Goal: Task Accomplishment & Management: Use online tool/utility

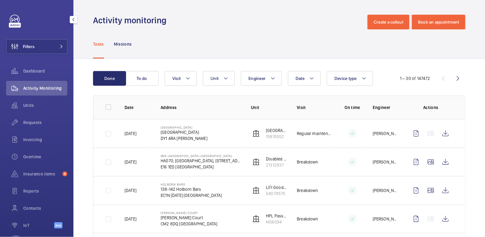
drag, startPoint x: 35, startPoint y: 45, endPoint x: 65, endPoint y: 44, distance: 29.4
click at [35, 45] on button "Filters" at bounding box center [36, 46] width 61 height 15
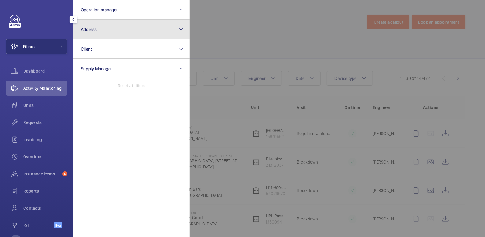
click at [100, 34] on button "Address" at bounding box center [131, 30] width 116 height 20
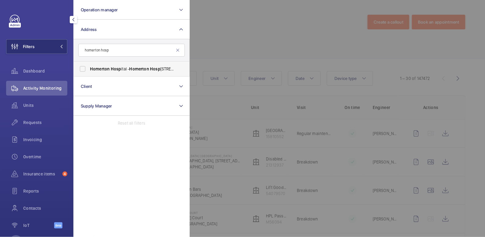
type input "homerton hosp"
drag, startPoint x: 126, startPoint y: 70, endPoint x: 200, endPoint y: 52, distance: 75.8
click at [127, 69] on span "Homerton Hosp ital - Homerton Hosp ital, [GEOGRAPHIC_DATA] E9 6BU" at bounding box center [132, 69] width 84 height 6
click at [246, 46] on div at bounding box center [432, 118] width 485 height 237
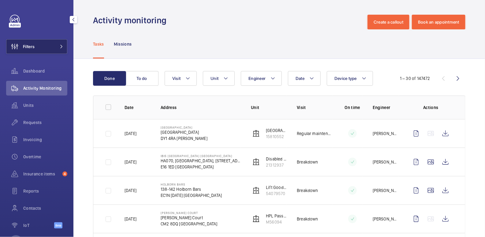
click at [34, 39] on span "Filters" at bounding box center [20, 46] width 28 height 15
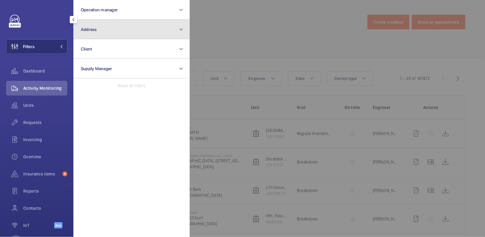
click at [87, 32] on button "Address" at bounding box center [131, 30] width 116 height 20
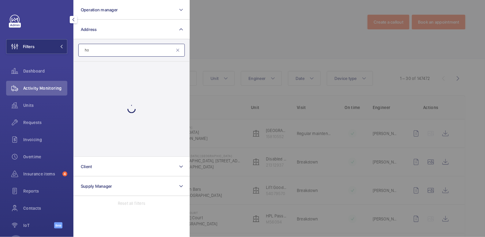
type input "h"
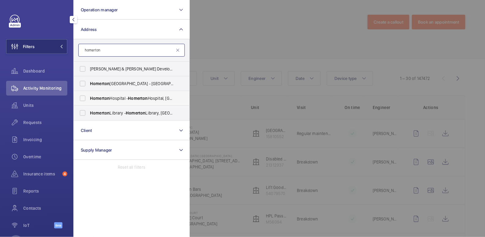
type input "homerton"
click at [124, 100] on span "[GEOGRAPHIC_DATA] - [GEOGRAPHIC_DATA], [GEOGRAPHIC_DATA]" at bounding box center [132, 98] width 84 height 6
click at [89, 100] on input "[GEOGRAPHIC_DATA] - [GEOGRAPHIC_DATA], [GEOGRAPHIC_DATA]" at bounding box center [82, 98] width 12 height 12
checkbox input "true"
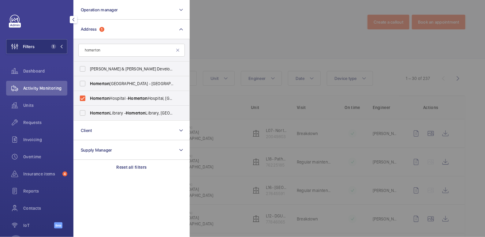
click at [252, 26] on div at bounding box center [432, 118] width 485 height 237
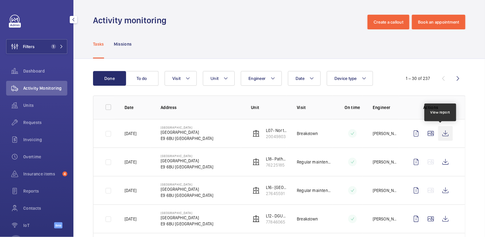
click at [443, 132] on wm-front-icon-button at bounding box center [445, 133] width 15 height 15
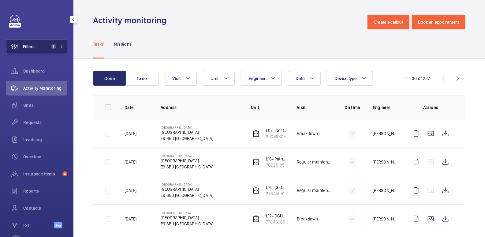
click at [39, 45] on button "Filters 1" at bounding box center [36, 46] width 61 height 15
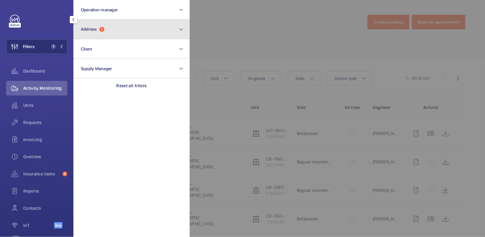
click at [119, 26] on button "Address 1" at bounding box center [131, 30] width 116 height 20
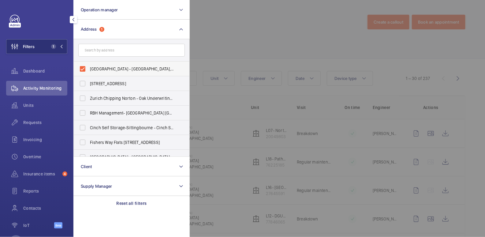
click at [96, 68] on span "[GEOGRAPHIC_DATA] - [GEOGRAPHIC_DATA], [GEOGRAPHIC_DATA]" at bounding box center [132, 69] width 84 height 6
click at [89, 68] on input "[GEOGRAPHIC_DATA] - [GEOGRAPHIC_DATA], [GEOGRAPHIC_DATA]" at bounding box center [82, 69] width 12 height 12
checkbox input "false"
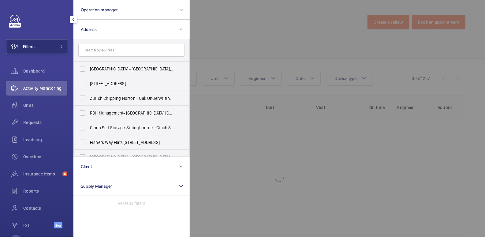
click at [266, 35] on div at bounding box center [432, 118] width 485 height 237
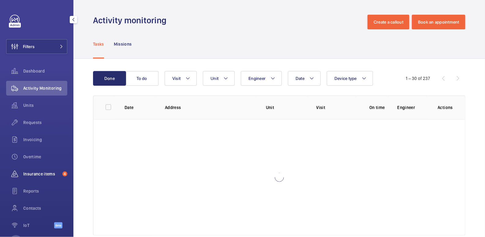
click at [30, 176] on span "Insurance items" at bounding box center [41, 174] width 37 height 6
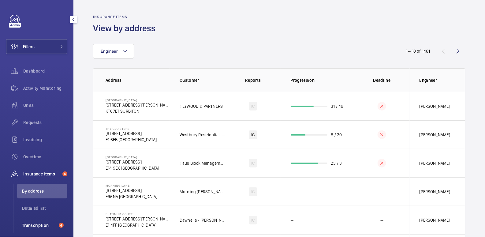
click at [41, 227] on span "Transcription" at bounding box center [39, 225] width 34 height 6
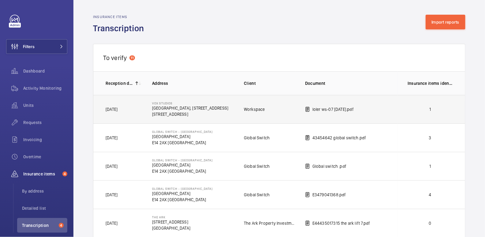
click at [408, 113] on td "1" at bounding box center [430, 109] width 67 height 28
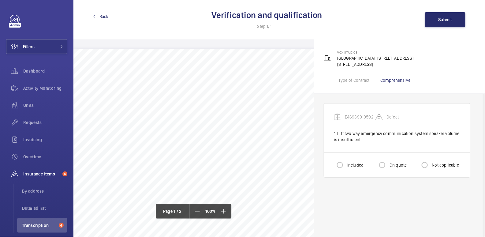
click at [348, 162] on label "Included" at bounding box center [354, 165] width 17 height 6
click at [346, 162] on input "Included" at bounding box center [340, 165] width 12 height 12
radio input "true"
click at [440, 15] on button "Submit" at bounding box center [445, 19] width 40 height 15
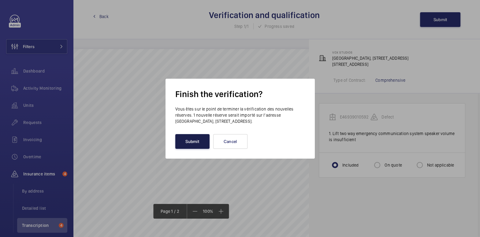
click at [193, 140] on button "Submit" at bounding box center [192, 141] width 34 height 15
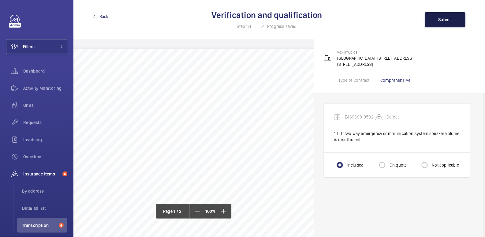
click at [444, 14] on button "Submit" at bounding box center [445, 19] width 40 height 15
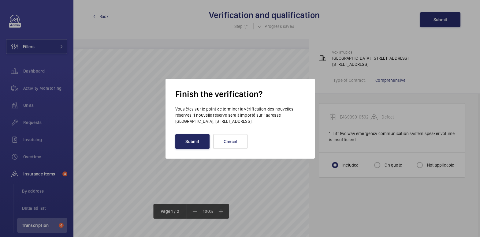
click at [190, 140] on button "Submit" at bounding box center [192, 141] width 34 height 15
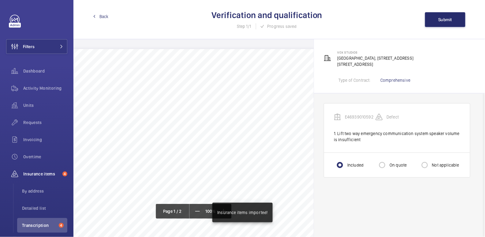
click at [102, 18] on span "Back" at bounding box center [103, 16] width 9 height 6
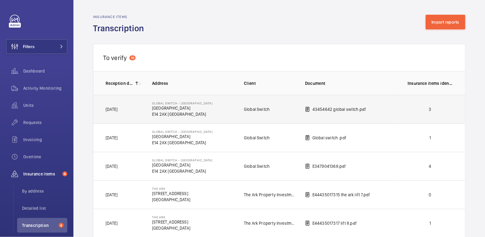
click at [435, 113] on td "3" at bounding box center [430, 109] width 67 height 28
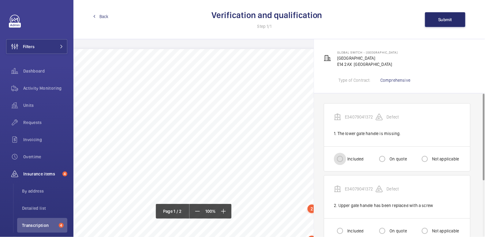
click at [343, 157] on input "Included" at bounding box center [340, 159] width 12 height 12
radio input "true"
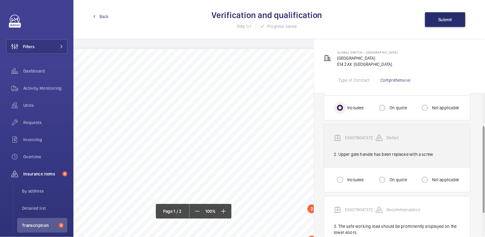
scroll to position [54, 0]
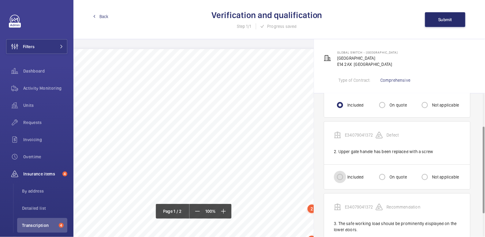
click at [341, 176] on input "Included" at bounding box center [340, 177] width 12 height 12
radio input "true"
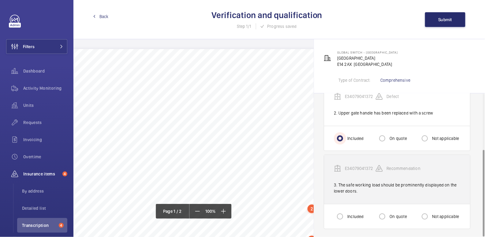
scroll to position [92, 0]
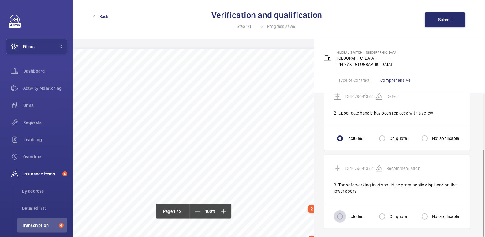
click at [339, 209] on div at bounding box center [339, 216] width 15 height 15
radio input "true"
click at [387, 213] on input "On quote" at bounding box center [382, 216] width 12 height 12
radio input "true"
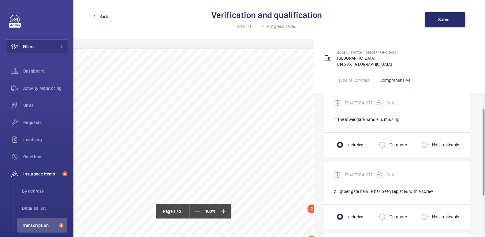
scroll to position [0, 0]
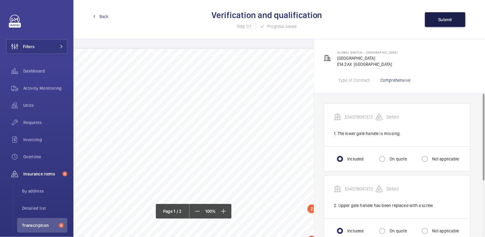
click at [446, 20] on span "Submit" at bounding box center [445, 19] width 14 height 5
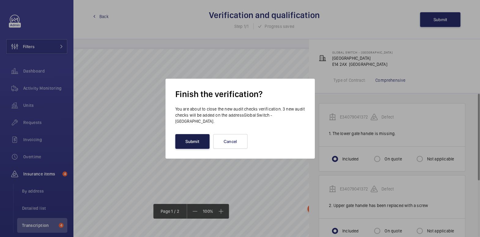
click at [187, 140] on button "Submit" at bounding box center [192, 141] width 34 height 15
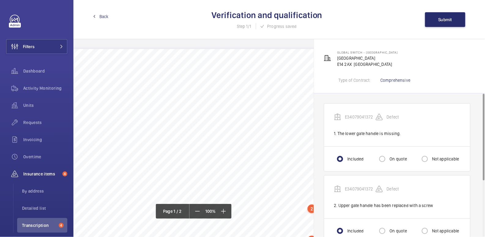
click at [98, 16] on link "Back" at bounding box center [101, 16] width 16 height 6
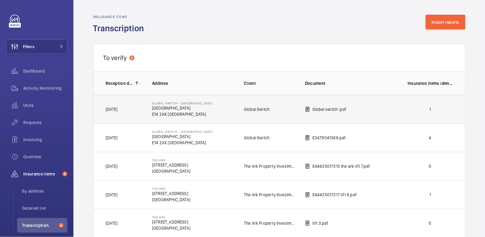
click at [427, 107] on p "1" at bounding box center [429, 109] width 45 height 6
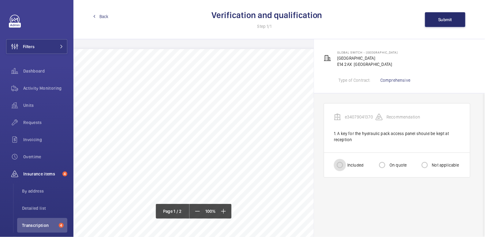
click at [338, 163] on input "Included" at bounding box center [340, 165] width 12 height 12
radio input "true"
click at [447, 19] on span "Submit" at bounding box center [445, 19] width 14 height 5
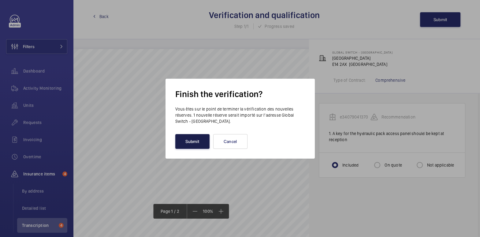
click at [185, 145] on button "Submit" at bounding box center [192, 141] width 34 height 15
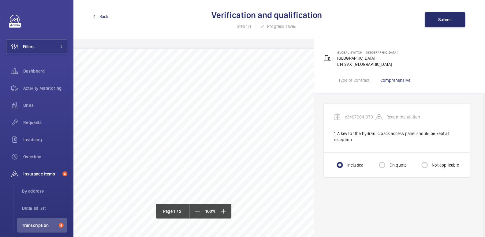
click at [105, 16] on span "Back" at bounding box center [103, 16] width 9 height 6
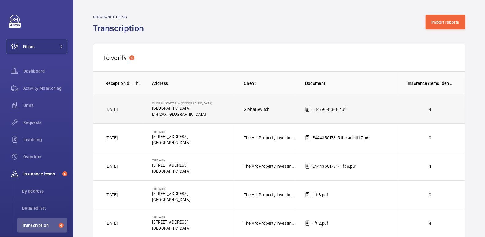
click at [385, 110] on td "E3479041368.pdf" at bounding box center [346, 109] width 102 height 28
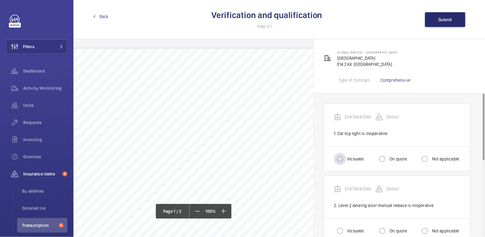
click at [350, 160] on label "Included" at bounding box center [354, 159] width 17 height 6
click at [346, 160] on input "Included" at bounding box center [340, 159] width 12 height 12
radio input "true"
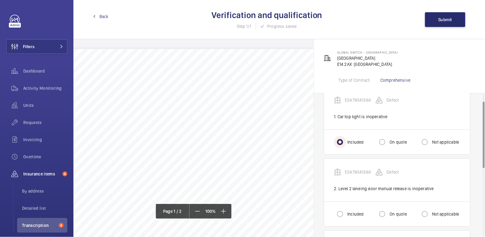
scroll to position [17, 0]
click at [340, 214] on input "Included" at bounding box center [340, 214] width 12 height 12
radio input "true"
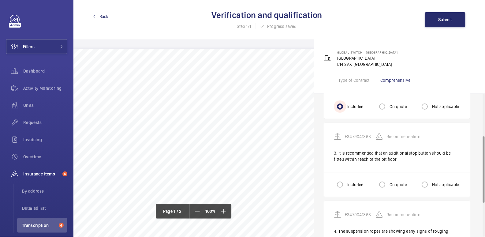
scroll to position [125, 0]
click at [338, 183] on input "Included" at bounding box center [340, 184] width 12 height 12
radio input "true"
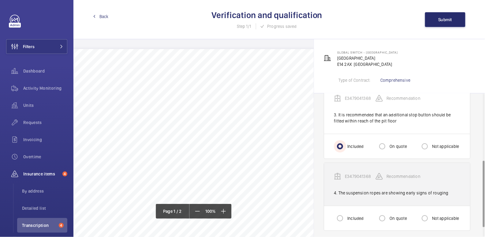
scroll to position [164, 0]
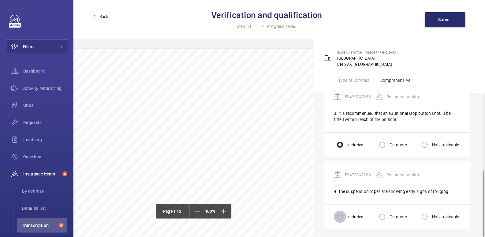
click at [340, 216] on input "Included" at bounding box center [340, 216] width 12 height 12
radio input "true"
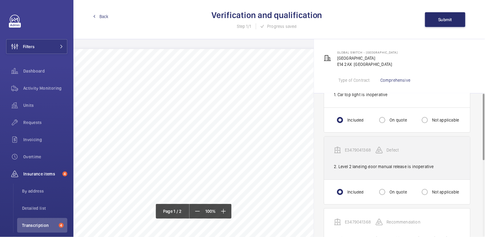
scroll to position [0, 0]
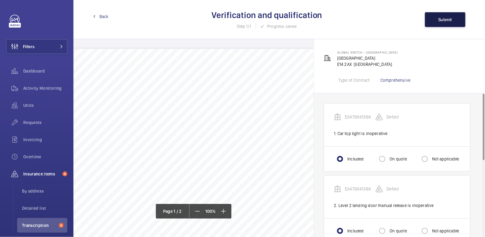
click at [434, 18] on button "Submit" at bounding box center [445, 19] width 40 height 15
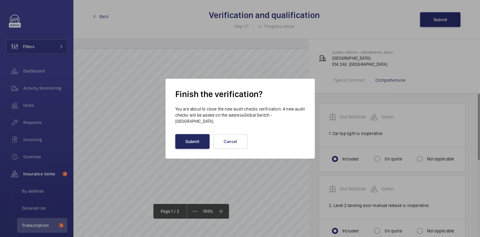
click at [179, 145] on button "Submit" at bounding box center [192, 141] width 34 height 15
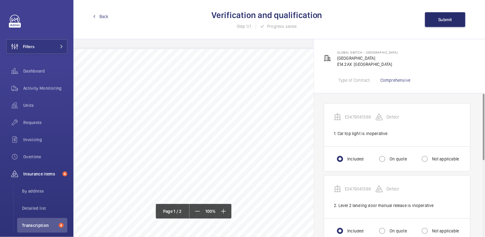
click at [103, 18] on span "Back" at bounding box center [103, 16] width 9 height 6
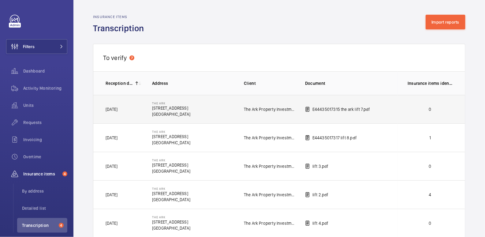
click at [413, 112] on td "0" at bounding box center [430, 109] width 67 height 28
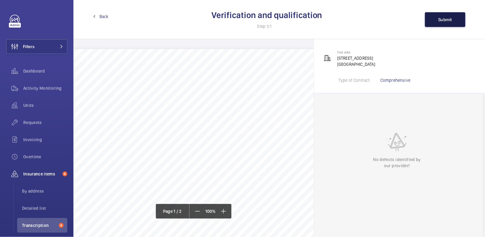
click at [447, 21] on span "Submit" at bounding box center [445, 19] width 14 height 5
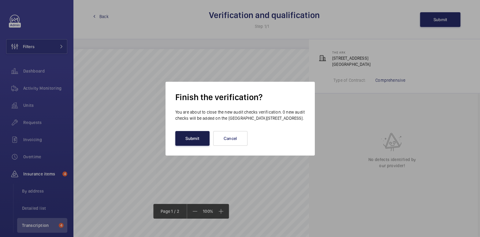
click at [198, 141] on button "Submit" at bounding box center [192, 138] width 34 height 15
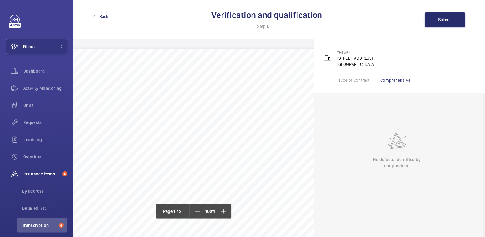
click at [98, 16] on link "Back" at bounding box center [101, 16] width 16 height 6
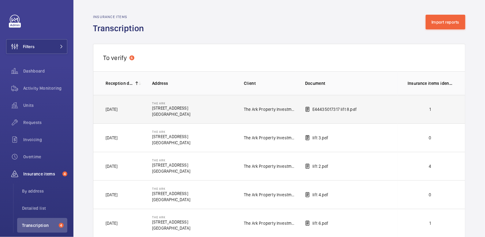
click at [407, 111] on p "1" at bounding box center [429, 109] width 45 height 6
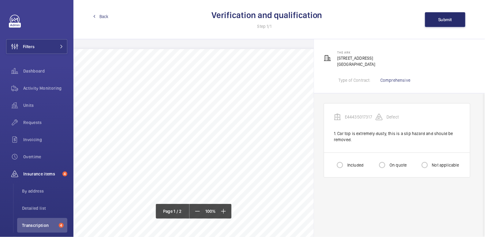
click at [352, 160] on div "Included" at bounding box center [349, 165] width 30 height 12
click at [344, 165] on input "Included" at bounding box center [340, 165] width 12 height 12
radio input "true"
click at [438, 24] on button "Submit" at bounding box center [445, 19] width 40 height 15
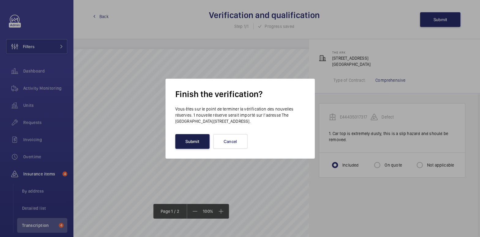
click at [198, 140] on button "Submit" at bounding box center [192, 141] width 34 height 15
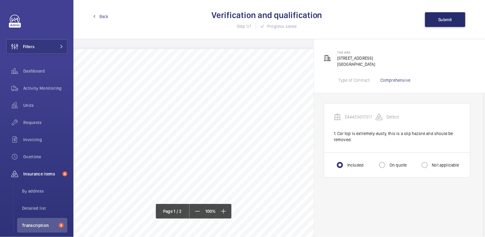
click at [105, 17] on span "Back" at bounding box center [103, 16] width 9 height 6
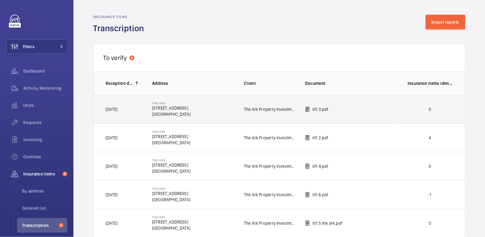
click at [398, 106] on td "0" at bounding box center [430, 109] width 67 height 28
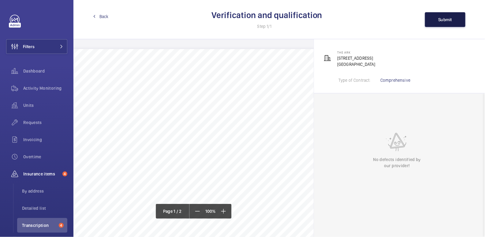
click at [445, 20] on span "Submit" at bounding box center [445, 19] width 14 height 5
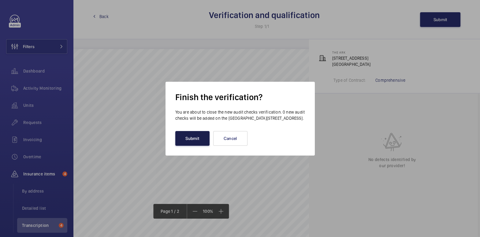
click at [194, 139] on button "Submit" at bounding box center [192, 138] width 34 height 15
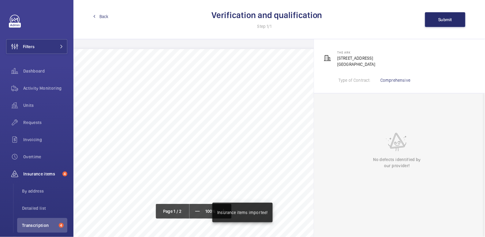
click at [103, 17] on span "Back" at bounding box center [103, 16] width 9 height 6
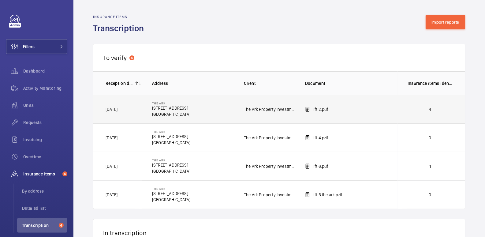
click at [407, 106] on p "4" at bounding box center [429, 109] width 45 height 6
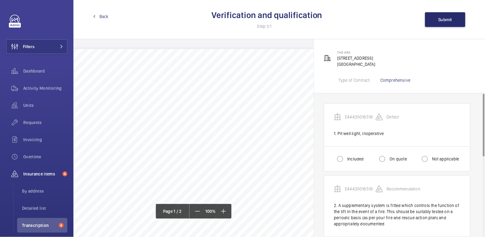
click at [348, 159] on label "Included" at bounding box center [354, 159] width 17 height 6
click at [346, 159] on input "Included" at bounding box center [340, 159] width 12 height 12
radio input "true"
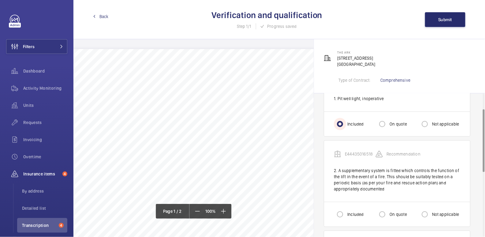
scroll to position [35, 0]
click at [349, 216] on label "Included" at bounding box center [354, 214] width 17 height 6
click at [346, 216] on input "Included" at bounding box center [340, 214] width 12 height 12
radio input "true"
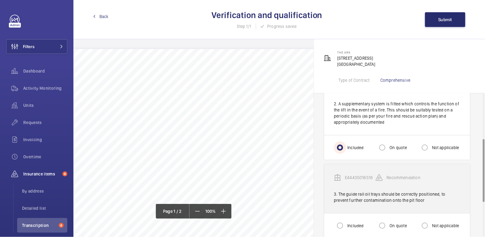
scroll to position [105, 0]
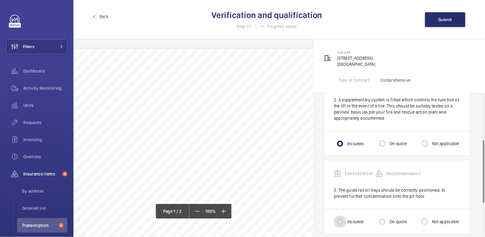
click at [343, 220] on input "Included" at bounding box center [340, 221] width 12 height 12
radio input "true"
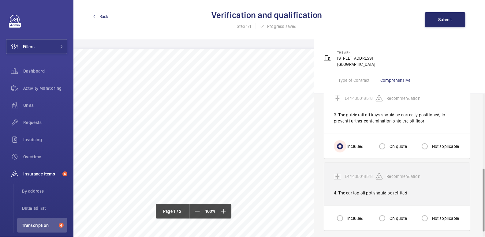
scroll to position [182, 0]
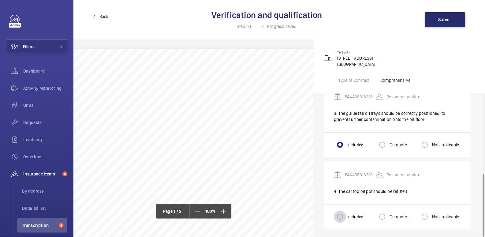
click at [346, 216] on div at bounding box center [339, 216] width 15 height 15
radio input "true"
click at [445, 21] on span "Submit" at bounding box center [445, 19] width 14 height 5
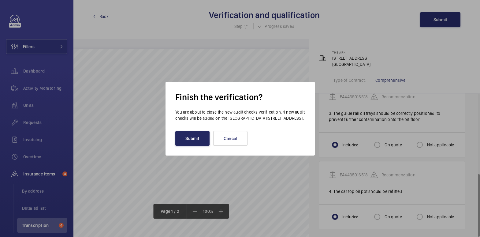
click at [192, 143] on button "Submit" at bounding box center [192, 138] width 34 height 15
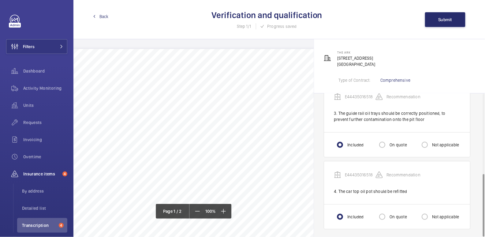
click at [100, 16] on span "Back" at bounding box center [103, 16] width 9 height 6
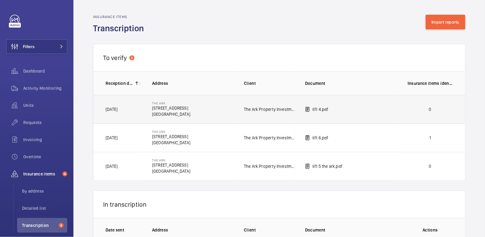
click at [407, 107] on p "0" at bounding box center [429, 109] width 45 height 6
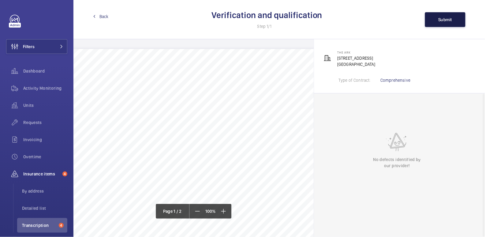
click at [448, 21] on span "Submit" at bounding box center [445, 19] width 14 height 5
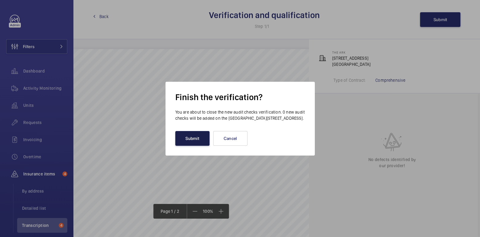
click at [185, 139] on button "Submit" at bounding box center [192, 138] width 34 height 15
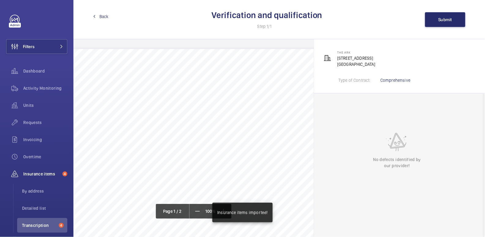
click at [101, 17] on span "Back" at bounding box center [103, 16] width 9 height 6
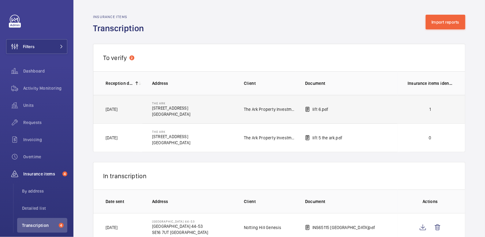
click at [430, 108] on p "1" at bounding box center [429, 109] width 45 height 6
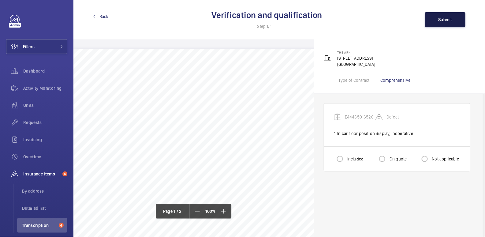
click at [444, 21] on span "Submit" at bounding box center [445, 19] width 14 height 5
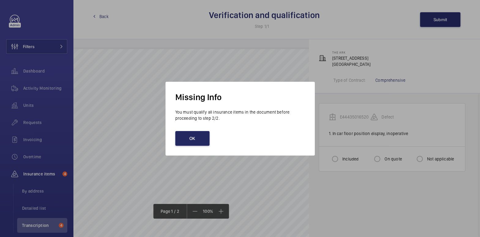
click at [203, 135] on button "OK" at bounding box center [192, 138] width 34 height 15
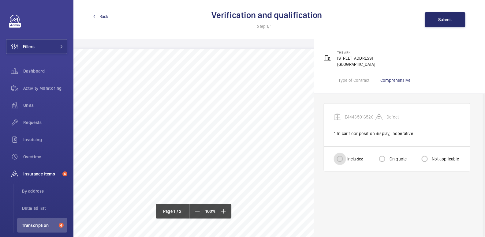
click at [341, 159] on input "Included" at bounding box center [340, 159] width 12 height 12
radio input "true"
click at [438, 20] on button "Submit" at bounding box center [445, 19] width 40 height 15
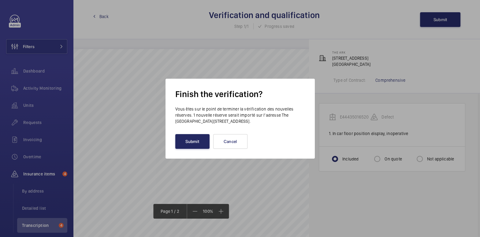
click at [192, 145] on button "Submit" at bounding box center [192, 141] width 34 height 15
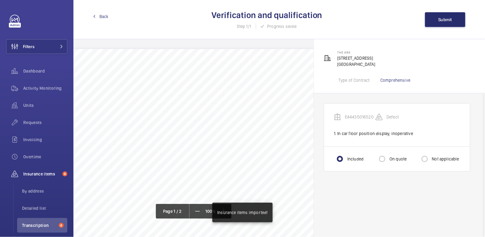
click at [106, 16] on span "Back" at bounding box center [103, 16] width 9 height 6
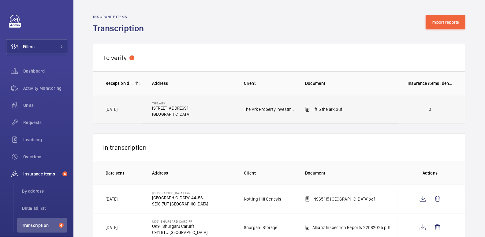
click at [401, 109] on td "0" at bounding box center [430, 109] width 67 height 29
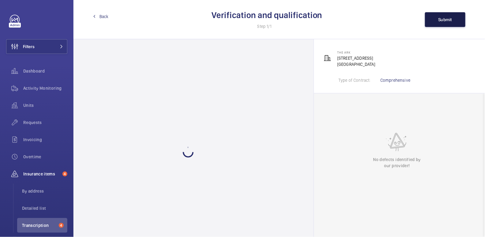
click at [442, 21] on span "Submit" at bounding box center [445, 19] width 14 height 5
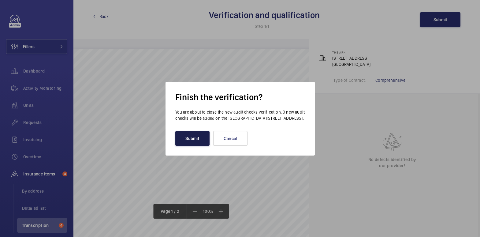
click at [190, 143] on button "Submit" at bounding box center [192, 138] width 34 height 15
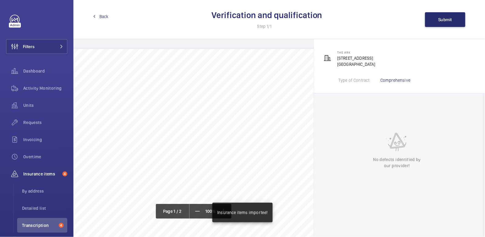
click at [101, 17] on span "Back" at bounding box center [103, 16] width 9 height 6
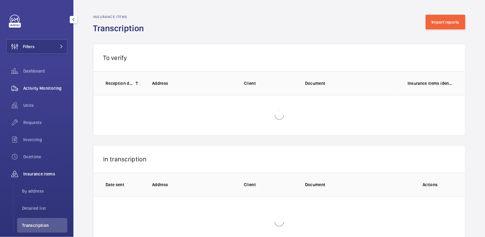
click at [44, 86] on span "Activity Monitoring" at bounding box center [45, 88] width 44 height 6
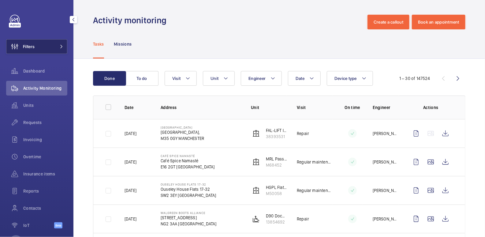
click at [43, 45] on button "Filters" at bounding box center [36, 46] width 61 height 15
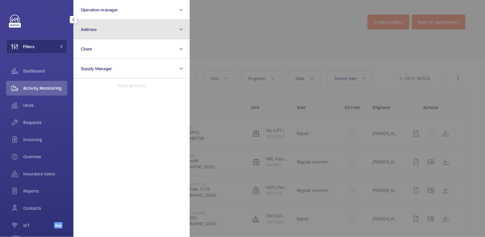
click at [114, 31] on button "Address" at bounding box center [131, 30] width 116 height 20
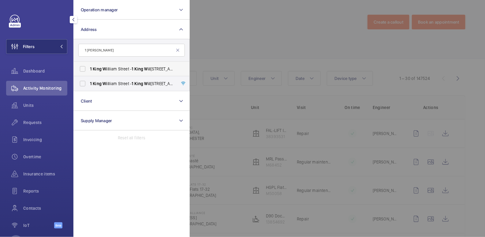
type input "1 king wil"
click at [108, 68] on span "Wil" at bounding box center [105, 68] width 6 height 5
click at [89, 68] on input "1 King Wil liam Street - 1 King Wil liam Street, LONDON EC4N 7AR" at bounding box center [82, 69] width 12 height 12
checkbox input "true"
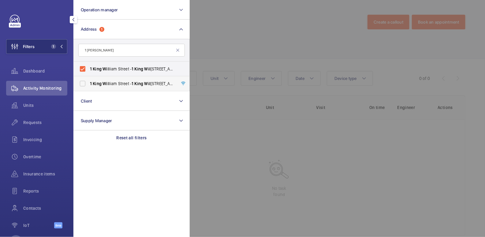
click at [108, 79] on label "1 King Wil liam Street - 1 King Wil liam Street, LONDON EC4N 7AR" at bounding box center [127, 83] width 106 height 15
click at [89, 79] on input "1 King Wil liam Street - 1 King Wil liam Street, LONDON EC4N 7AR" at bounding box center [82, 83] width 12 height 12
checkbox input "true"
click at [212, 40] on div at bounding box center [432, 118] width 485 height 237
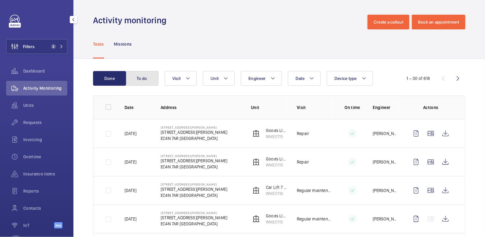
click at [148, 76] on button "To do" at bounding box center [141, 78] width 33 height 15
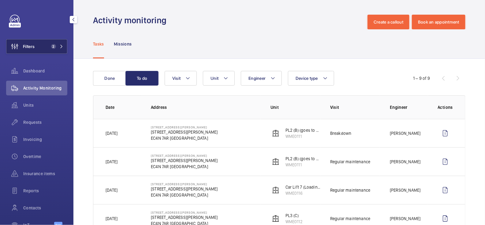
click at [37, 42] on button "Filters 2" at bounding box center [36, 46] width 61 height 15
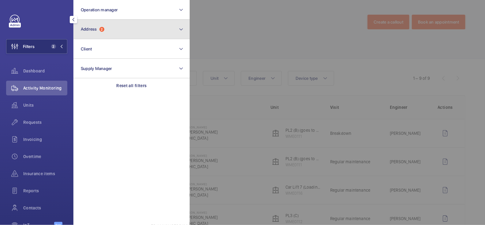
click at [111, 29] on button "Address 2" at bounding box center [131, 30] width 116 height 20
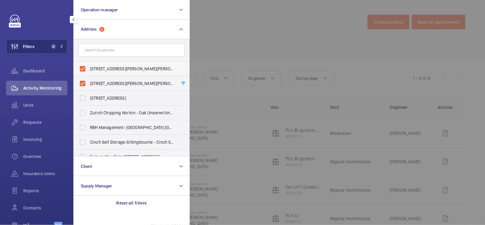
click at [101, 68] on span "1 King William Street - 1 King William Street, LONDON EC4N 7AR" at bounding box center [132, 69] width 84 height 6
click at [89, 68] on input "1 King William Street - 1 King William Street, LONDON EC4N 7AR" at bounding box center [82, 69] width 12 height 12
checkbox input "false"
click at [100, 79] on label "1 King William Street - 1 King William Street, LONDON EC4N 7AR" at bounding box center [127, 83] width 106 height 15
click at [89, 79] on input "1 King William Street - 1 King William Street, LONDON EC4N 7AR" at bounding box center [82, 83] width 12 height 12
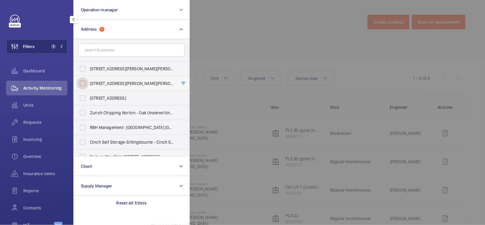
checkbox input "false"
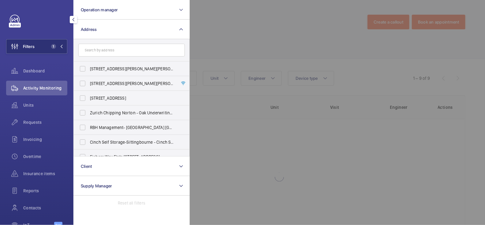
click at [238, 37] on div at bounding box center [432, 112] width 485 height 225
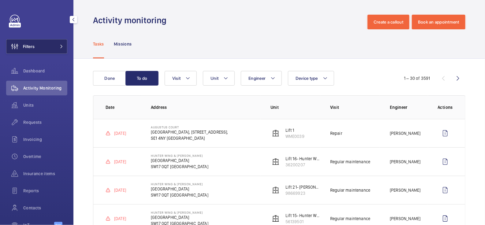
click at [39, 47] on button "Filters" at bounding box center [36, 46] width 61 height 15
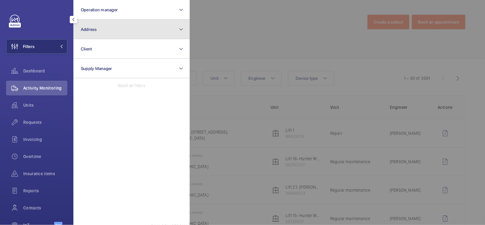
click at [104, 30] on button "Address" at bounding box center [131, 30] width 116 height 20
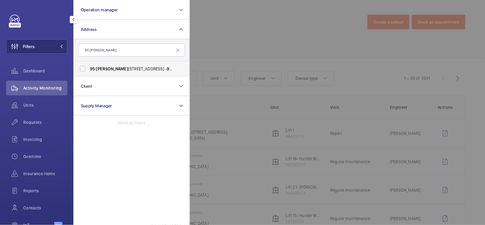
type input "95 cromwell"
click at [126, 70] on span "95 Cromwell Road London SW7 4DL - 95 Cromwell Road, LONDON SW7 4DL" at bounding box center [132, 69] width 84 height 6
click at [89, 70] on input "95 Cromwell Road London SW7 4DL - 95 Cromwell Road, LONDON SW7 4DL" at bounding box center [82, 69] width 12 height 12
checkbox input "true"
click at [260, 20] on div at bounding box center [432, 112] width 485 height 225
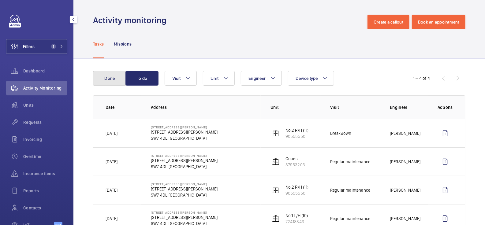
click at [114, 80] on button "Done" at bounding box center [109, 78] width 33 height 15
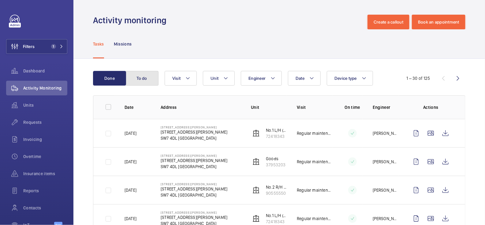
click at [143, 80] on button "To do" at bounding box center [141, 78] width 33 height 15
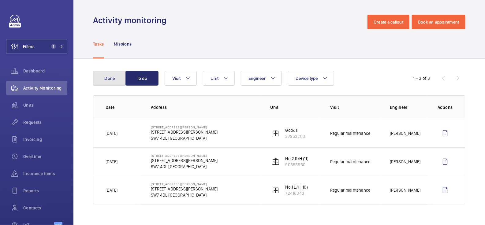
click at [115, 82] on button "Done" at bounding box center [109, 78] width 33 height 15
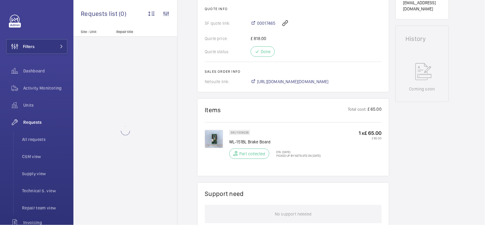
scroll to position [294, 0]
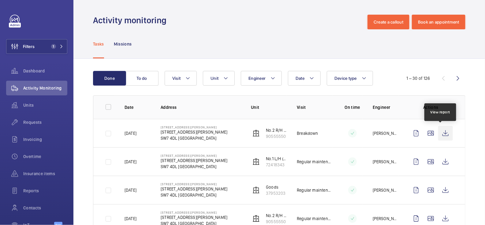
click at [441, 135] on wm-front-icon-button at bounding box center [445, 133] width 15 height 15
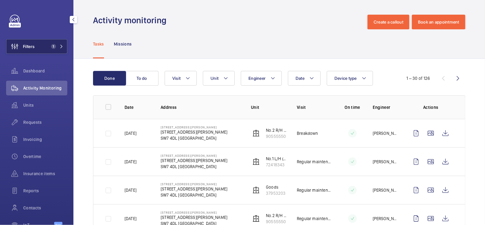
click at [51, 47] on span "1" at bounding box center [53, 46] width 5 height 5
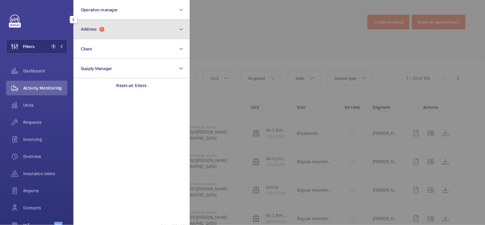
click at [96, 28] on span "Address" at bounding box center [89, 29] width 16 height 5
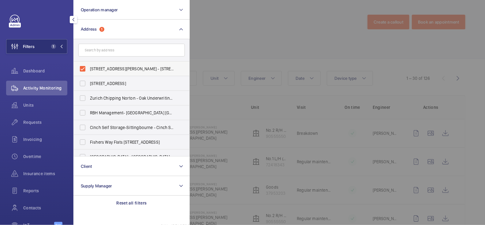
click at [112, 68] on span "95 Cromwell Road London SW7 4DL - 95 Cromwell Road, LONDON SW7 4DL" at bounding box center [132, 69] width 84 height 6
click at [89, 68] on input "95 Cromwell Road London SW7 4DL - 95 Cromwell Road, LONDON SW7 4DL" at bounding box center [82, 69] width 12 height 12
checkbox input "false"
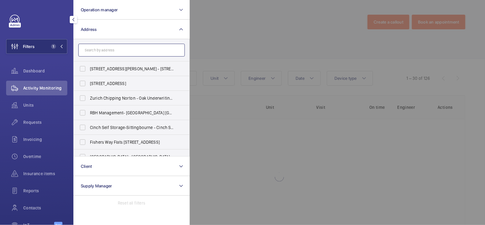
click at [107, 53] on input "text" at bounding box center [131, 50] width 106 height 13
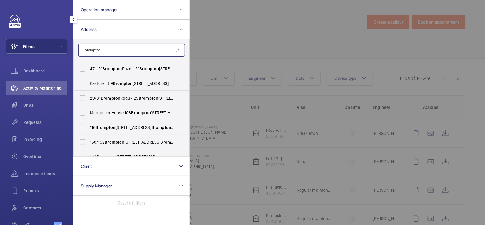
click at [80, 50] on input "brompton" at bounding box center [131, 50] width 106 height 13
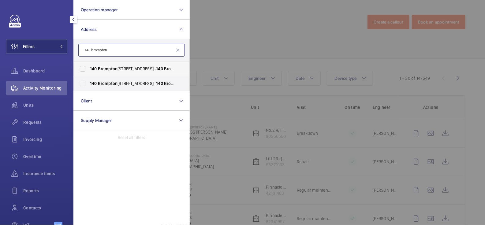
type input "140 brompton"
click at [107, 72] on label "140 Brompton Road, London SW3 1HY - 140 Brompton Rd, LONDON SW3 1HY" at bounding box center [127, 68] width 106 height 15
click at [89, 72] on input "140 Brompton Road, London SW3 1HY - 140 Brompton Rd, LONDON SW3 1HY" at bounding box center [82, 69] width 12 height 12
checkbox input "true"
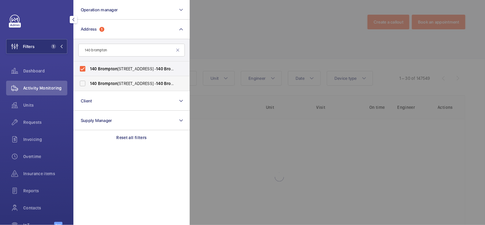
click at [105, 78] on label "140 Brompton Road, London SW3 1HY - 140 Brompton Rd, LONDON SW3 1HY" at bounding box center [127, 83] width 106 height 15
click at [89, 78] on input "140 Brompton Road, London SW3 1HY - 140 Brompton Rd, LONDON SW3 1HY" at bounding box center [82, 83] width 12 height 12
checkbox input "true"
click at [248, 50] on div at bounding box center [432, 112] width 485 height 225
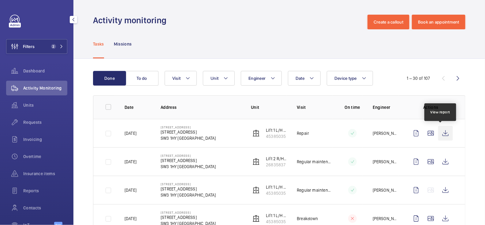
click at [438, 133] on wm-front-icon-button at bounding box center [445, 133] width 15 height 15
